Goal: Use online tool/utility: Use online tool/utility

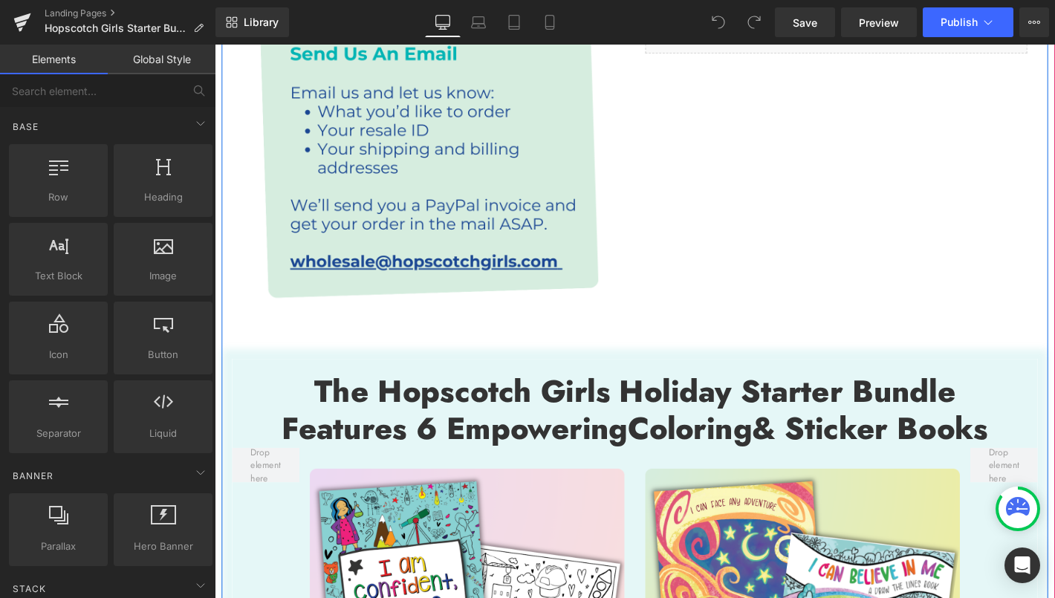
scroll to position [1407, 0]
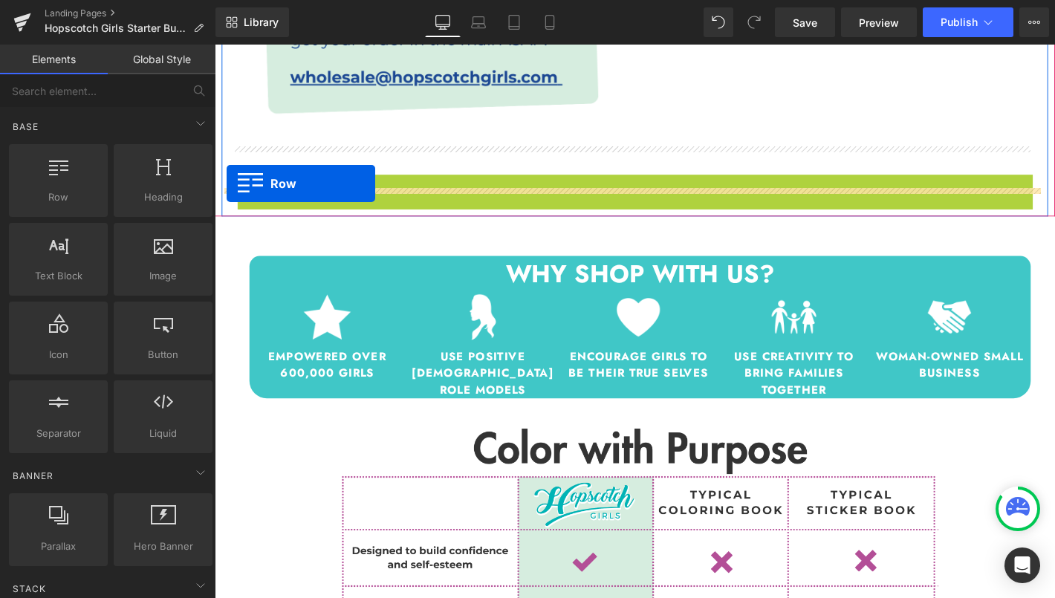
drag, startPoint x: 245, startPoint y: 169, endPoint x: 227, endPoint y: 193, distance: 30.3
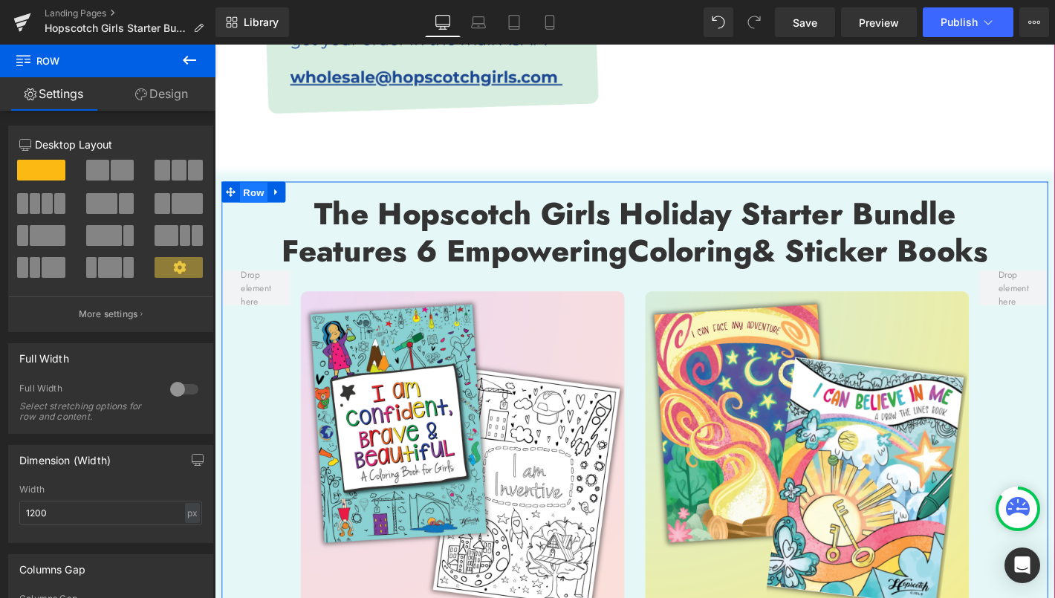
click at [250, 192] on span "Row" at bounding box center [257, 203] width 30 height 22
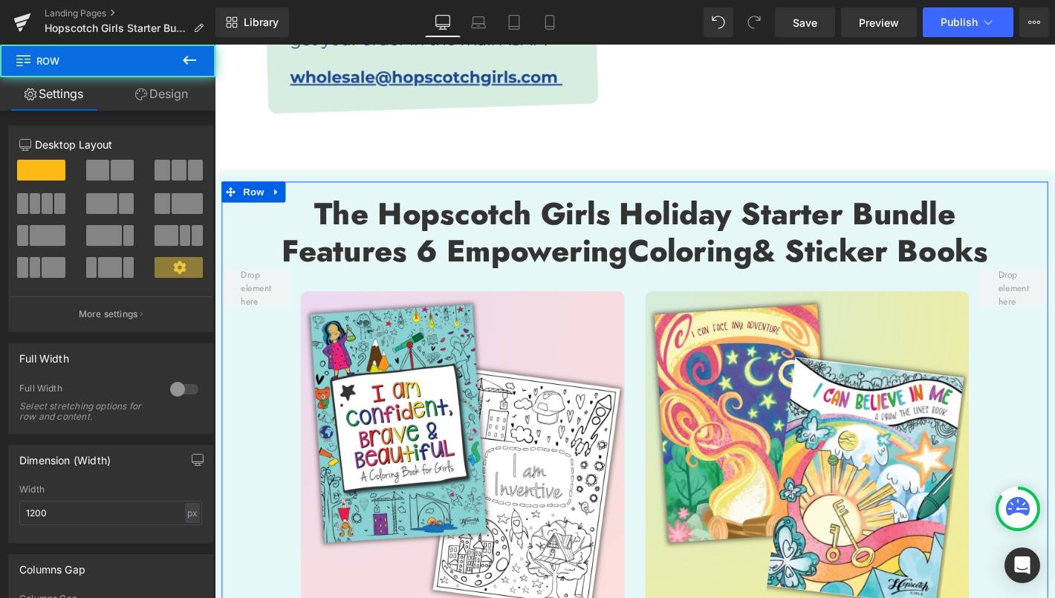
click at [177, 98] on link "Design" at bounding box center [162, 93] width 108 height 33
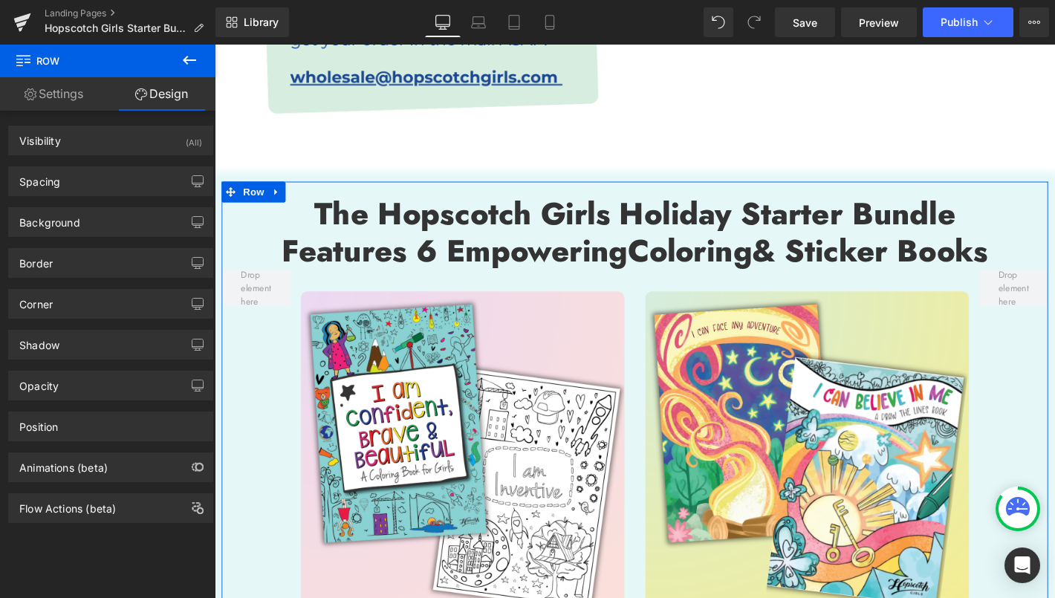
click at [70, 104] on link "Settings" at bounding box center [54, 93] width 108 height 33
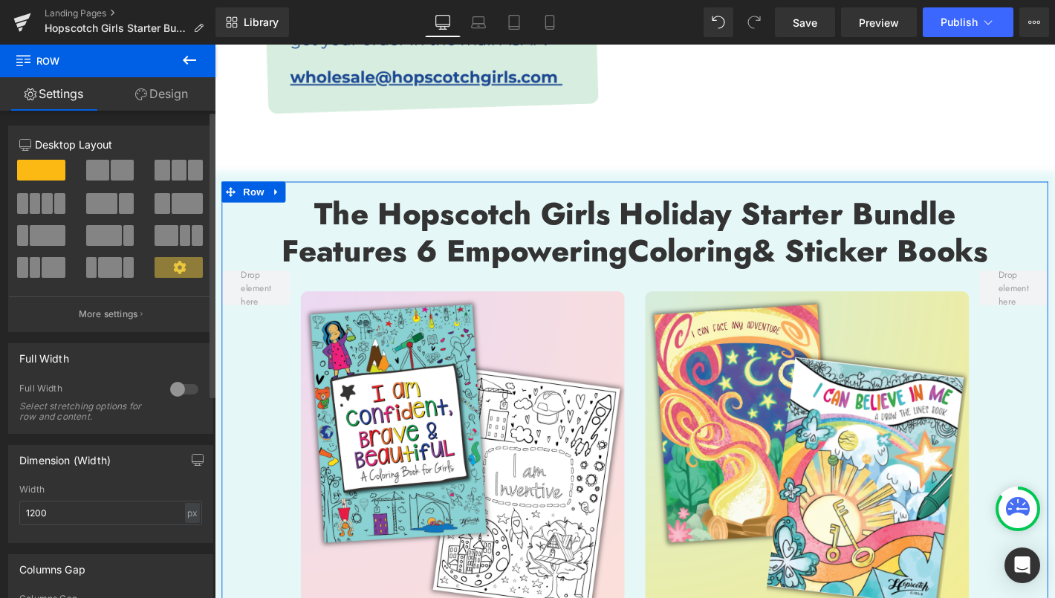
click at [172, 389] on div at bounding box center [184, 390] width 36 height 24
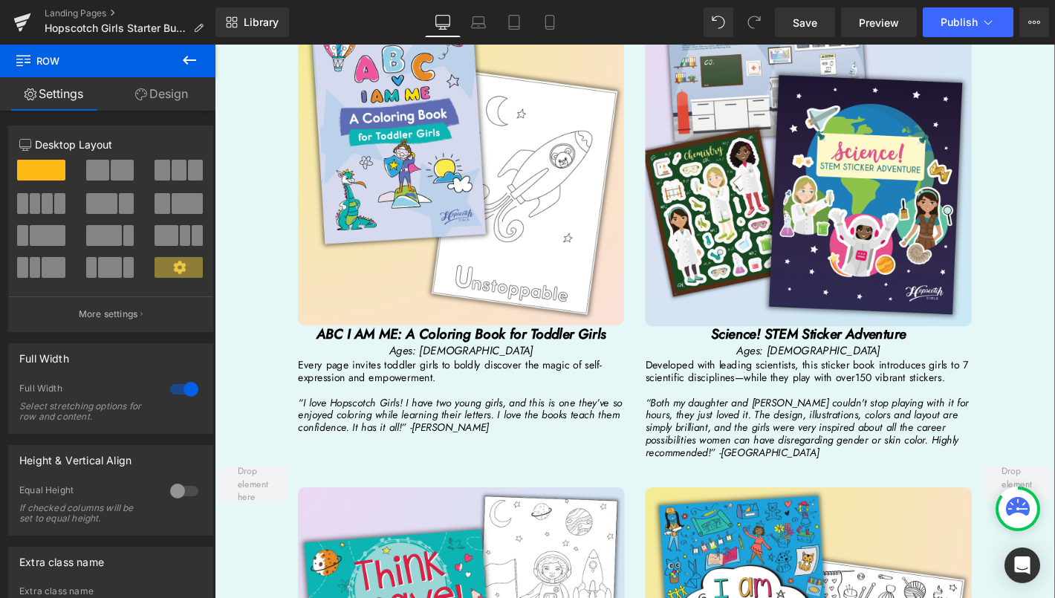
scroll to position [2243, 0]
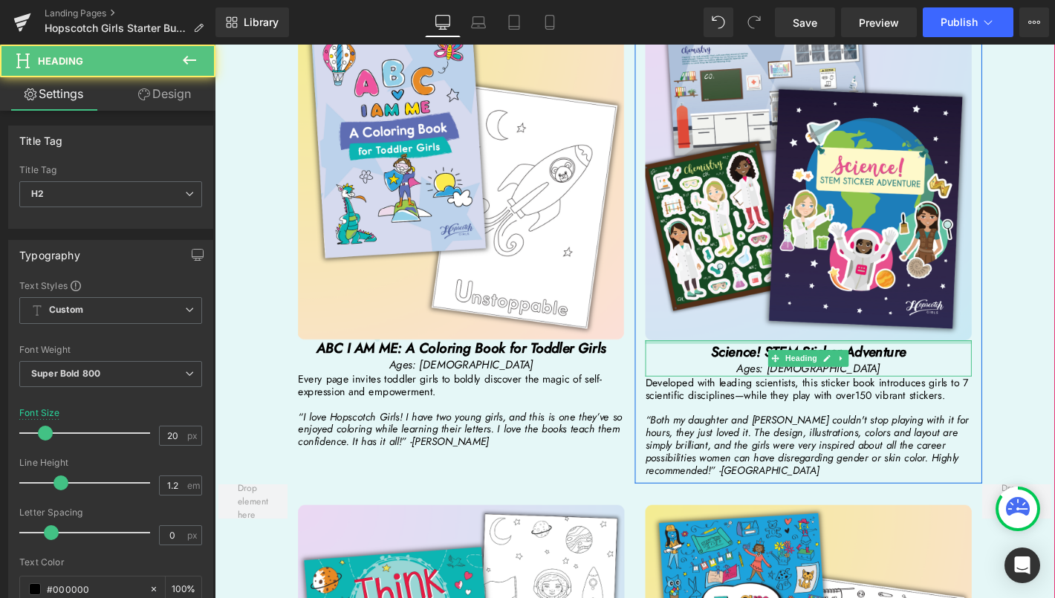
click at [849, 361] on div "Science! STEM Sticker Adventure Ages: [DEMOGRAPHIC_DATA] Heading" at bounding box center [850, 380] width 349 height 39
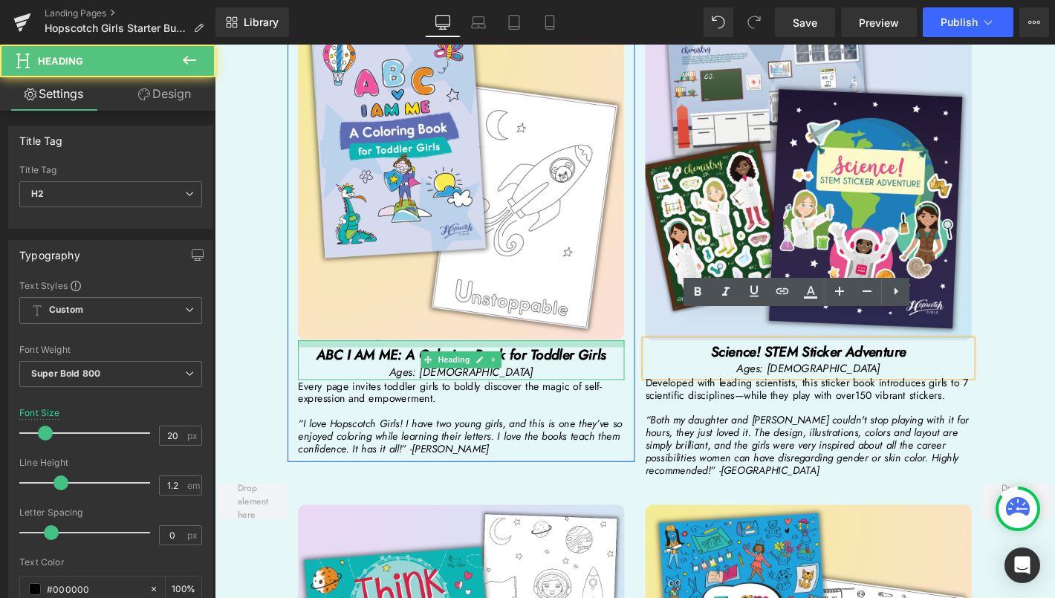
click at [462, 361] on div "ABC I AM ME: A Coloring Book for Toddler Girls Ages: [DEMOGRAPHIC_DATA] Heading" at bounding box center [478, 382] width 349 height 42
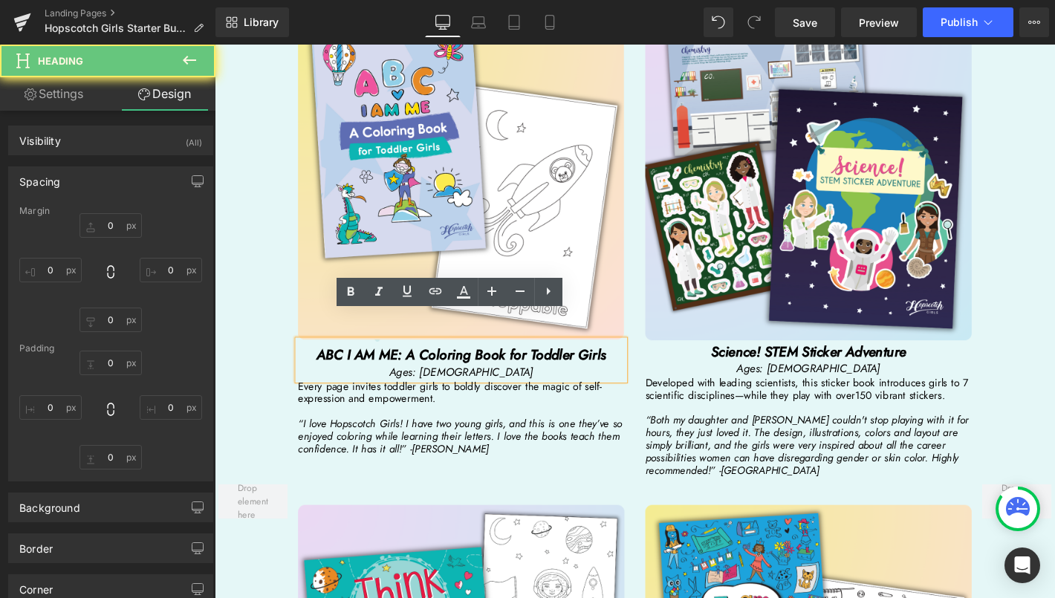
type input "0"
type input "10"
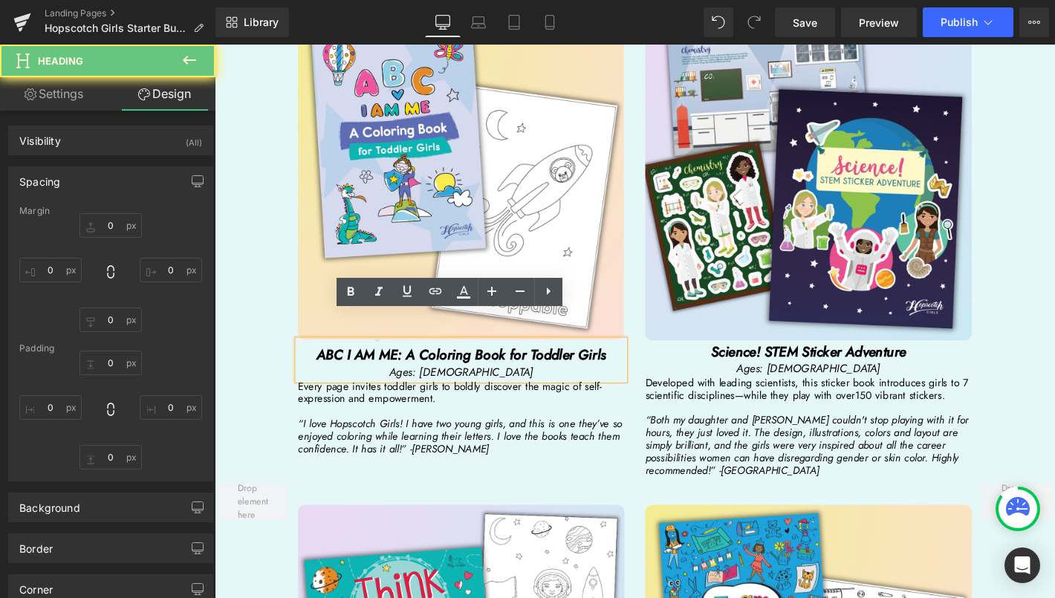
type input "0"
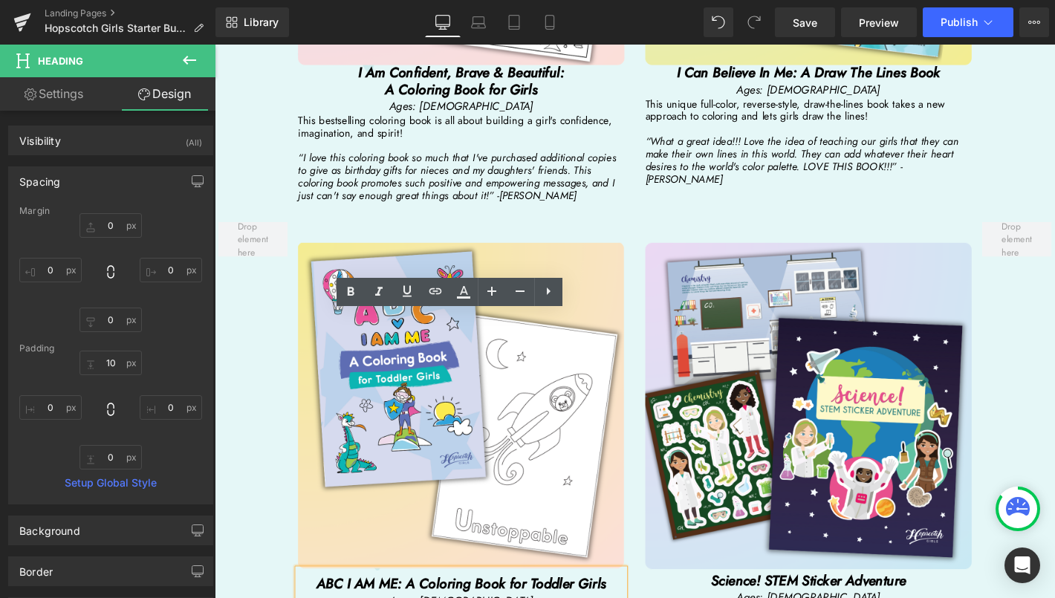
scroll to position [1922, 0]
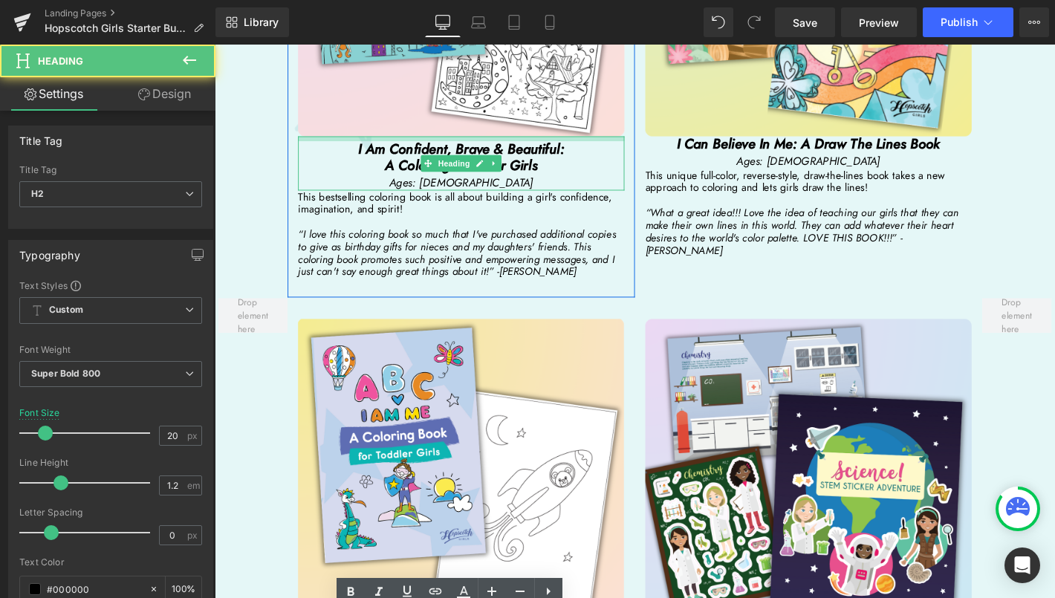
click at [473, 143] on div "I Am Confident, Brave & Beautiful: A Coloring Book for Girls Ages: [DEMOGRAPHIC…" at bounding box center [478, 172] width 349 height 58
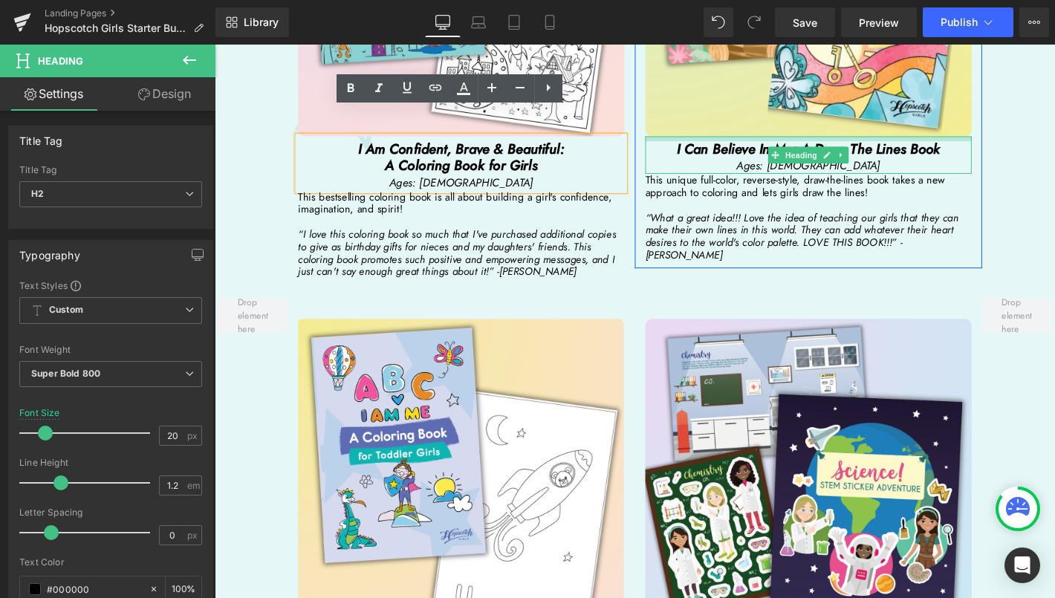
click at [870, 143] on div "I Can Believe In Me: A Draw The Lines Book Ages: [DEMOGRAPHIC_DATA] Heading" at bounding box center [850, 163] width 349 height 40
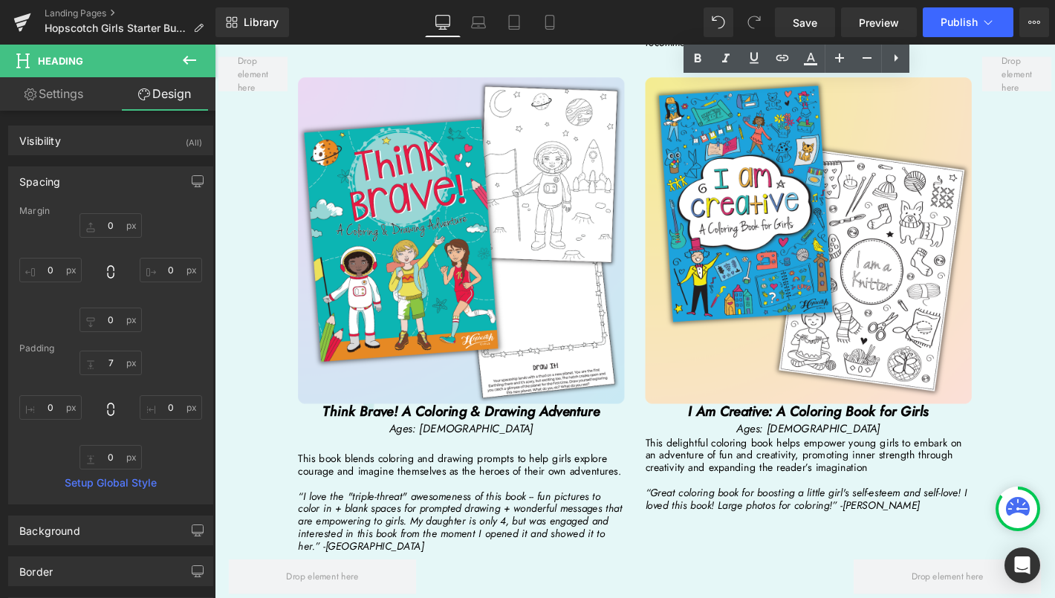
scroll to position [2716, 0]
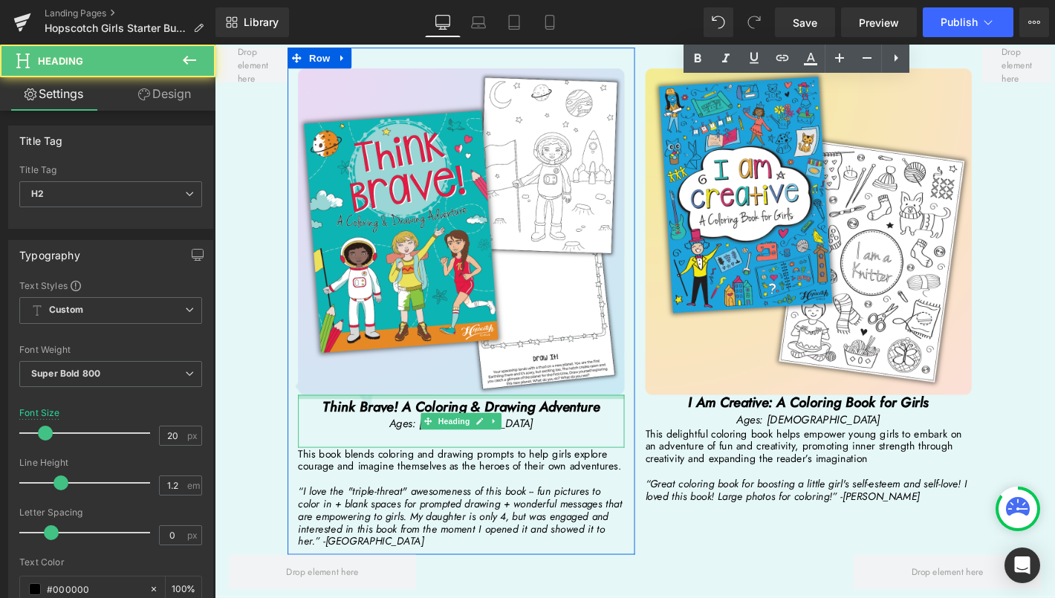
click at [481, 419] on div "Think Brave! A Coloring & Drawing Adventure Ages: [DEMOGRAPHIC_DATA] Heading" at bounding box center [478, 447] width 349 height 56
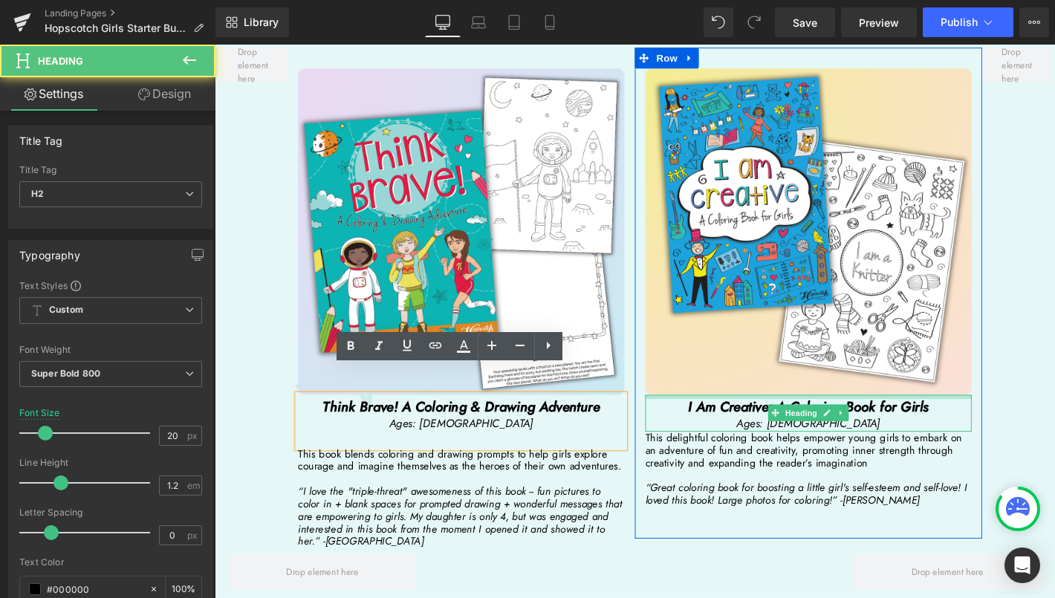
click at [849, 419] on div "I Am Creative: A Coloring Book for Girls Ages: [DEMOGRAPHIC_DATA] Heading" at bounding box center [850, 438] width 349 height 39
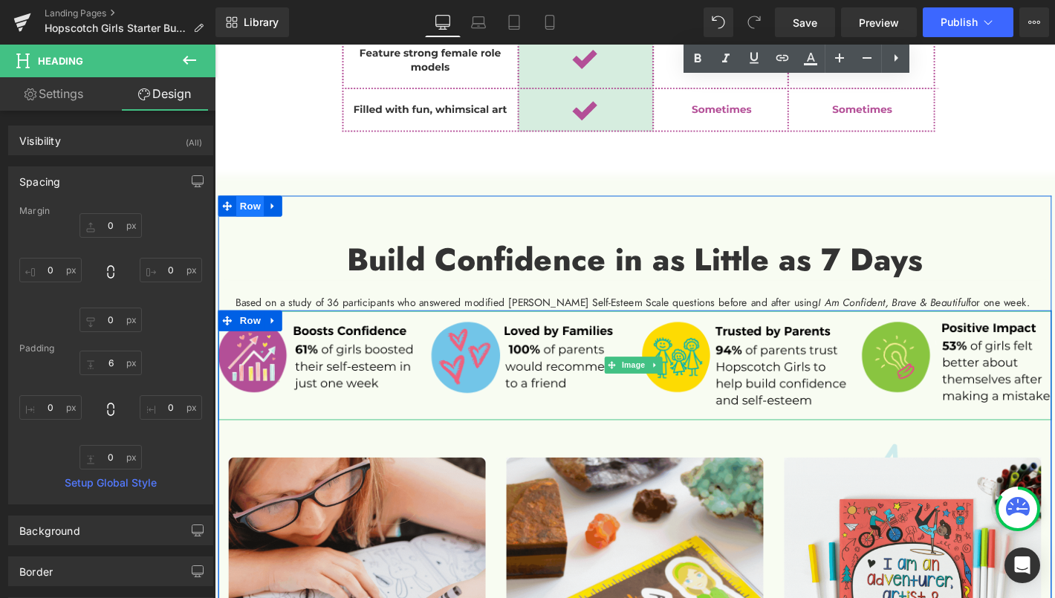
scroll to position [3763, 0]
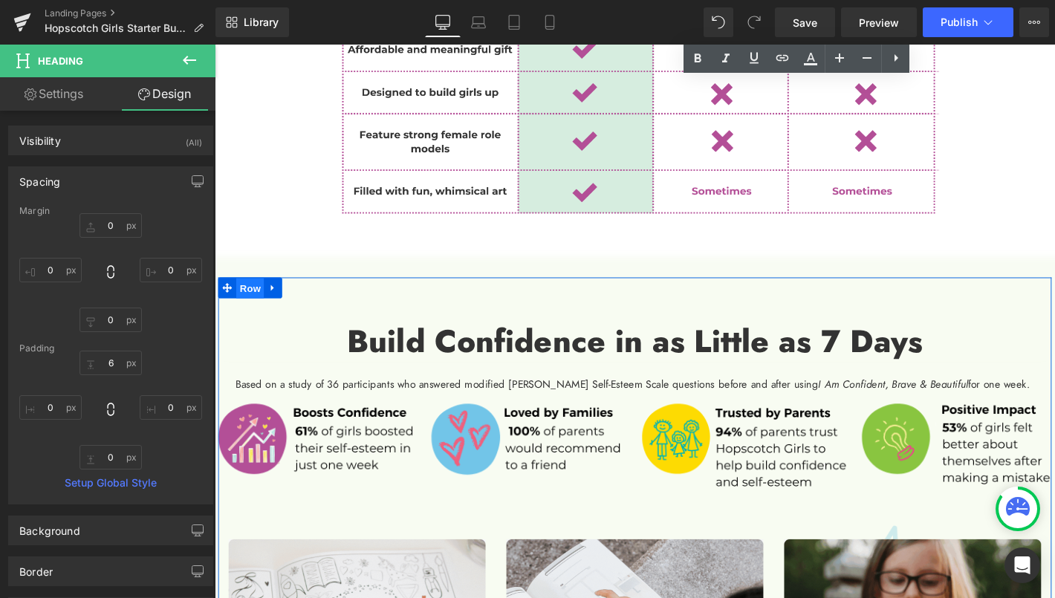
click at [247, 294] on span "Row" at bounding box center [253, 305] width 30 height 22
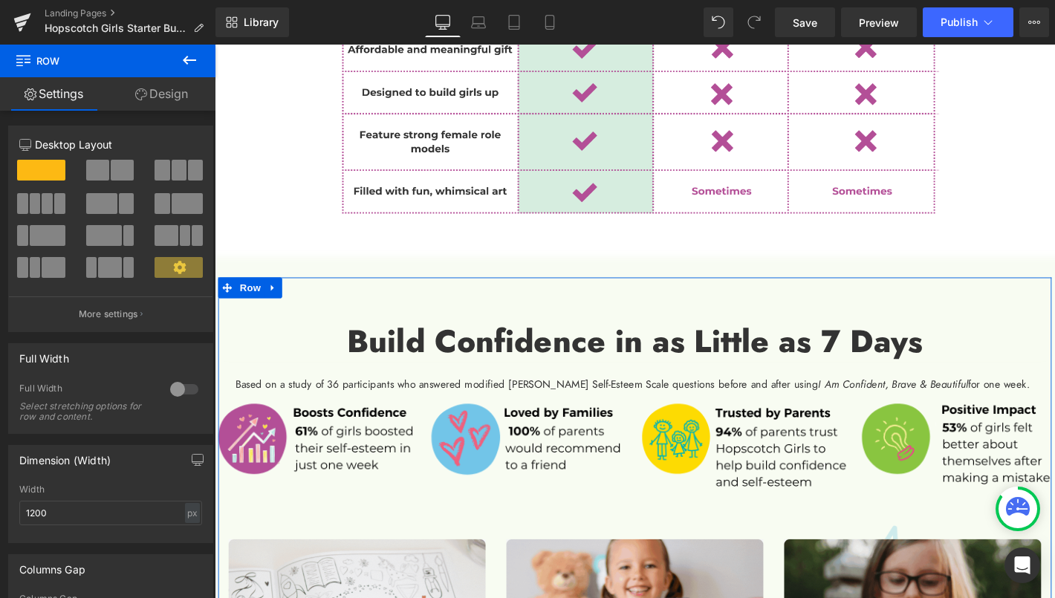
click at [174, 387] on div at bounding box center [184, 390] width 36 height 24
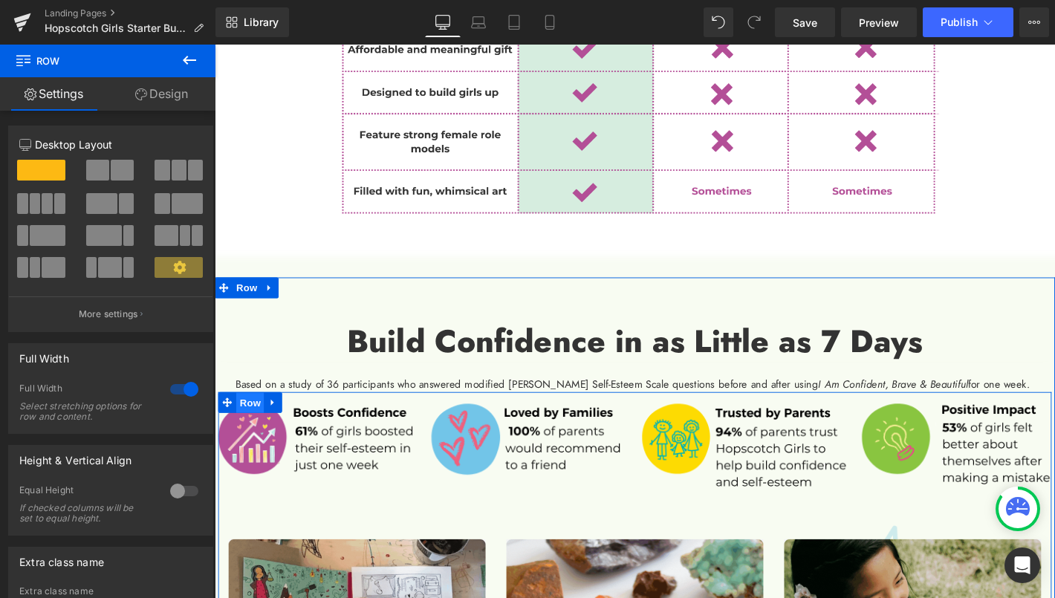
click at [245, 417] on span "Row" at bounding box center [253, 428] width 30 height 22
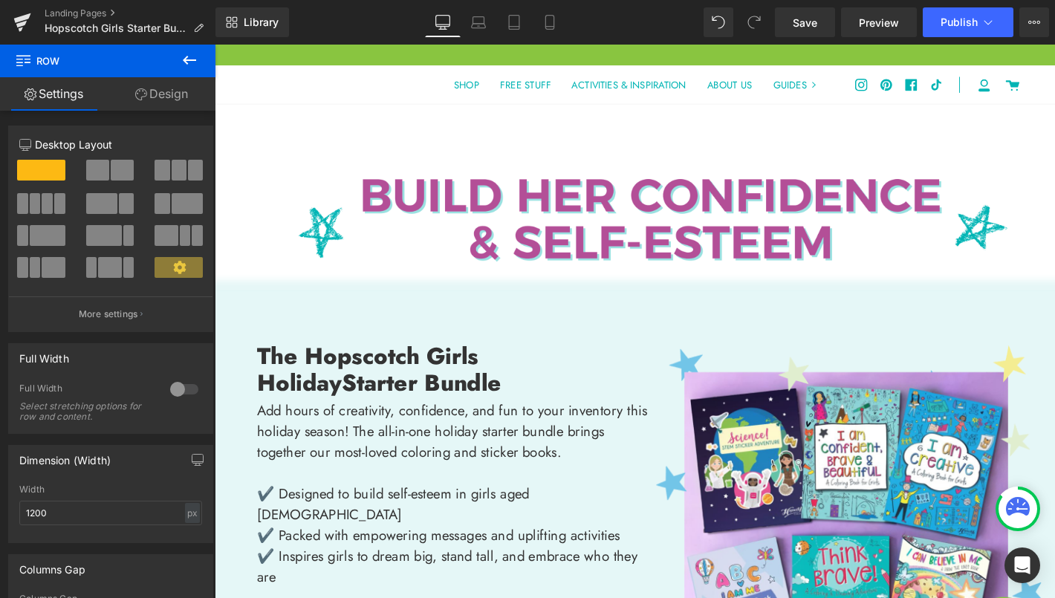
scroll to position [0, 0]
